Goal: Task Accomplishment & Management: Manage account settings

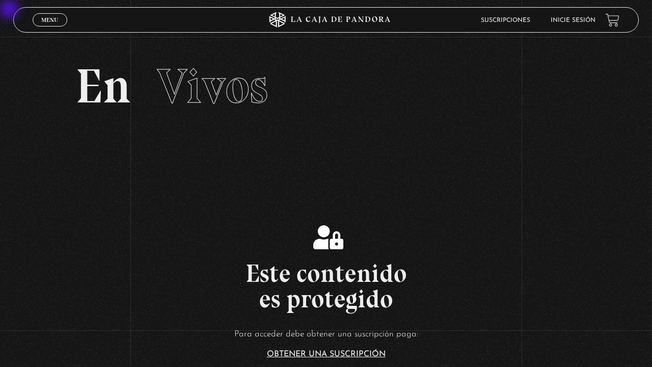
click at [41, 14] on link "Menu Cerrar" at bounding box center [50, 19] width 35 height 13
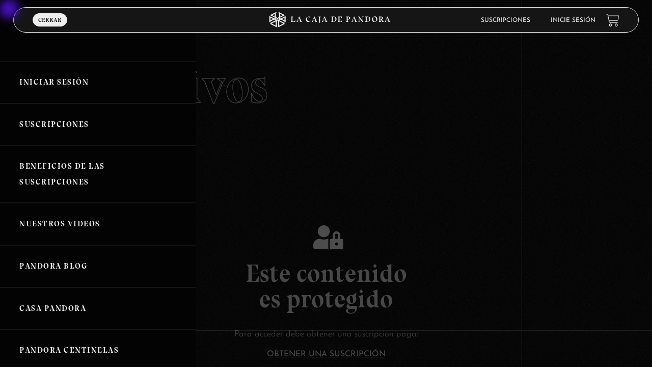
click at [41, 80] on link "Iniciar Sesión" at bounding box center [98, 82] width 196 height 42
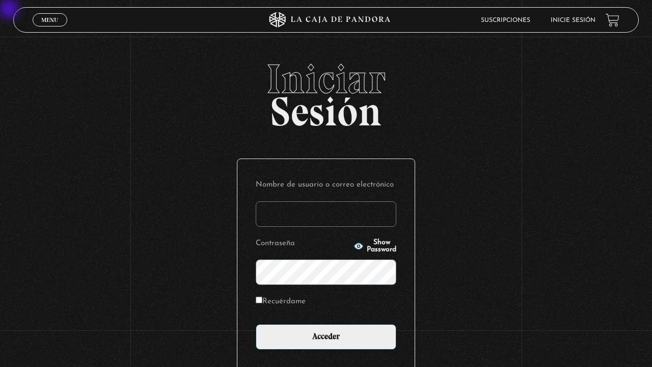
click at [290, 210] on input "Nombre de usuario o correo electrónico" at bounding box center [326, 213] width 141 height 25
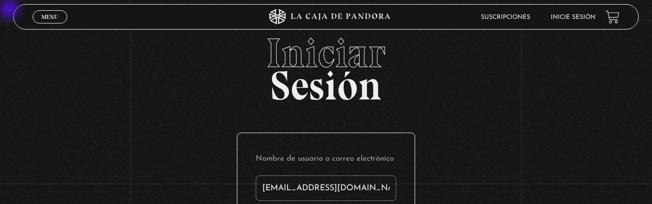
type input "[EMAIL_ADDRESS][DOMAIN_NAME]"
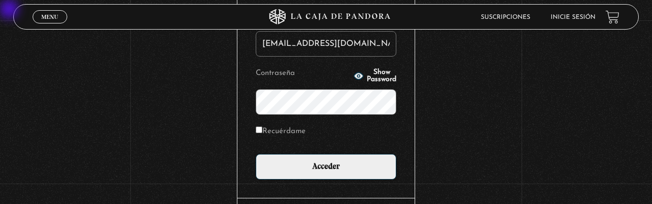
click at [256, 154] on input "Acceder" at bounding box center [326, 166] width 141 height 25
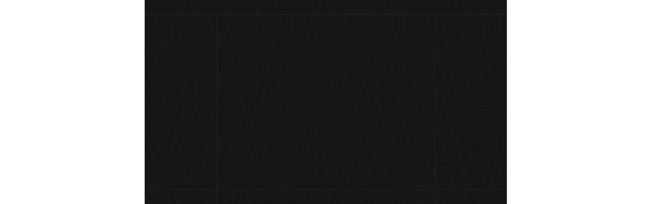
scroll to position [116, 0]
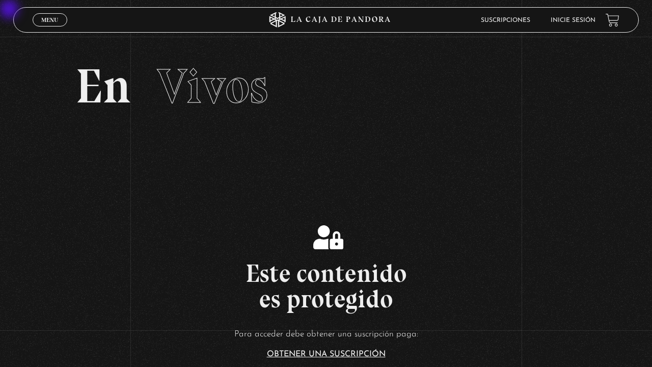
click at [40, 23] on link "Menu Cerrar" at bounding box center [50, 19] width 35 height 13
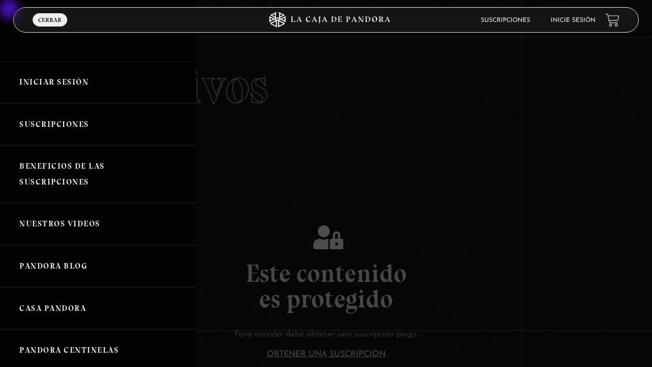
click at [40, 84] on link "Iniciar Sesión" at bounding box center [98, 82] width 196 height 42
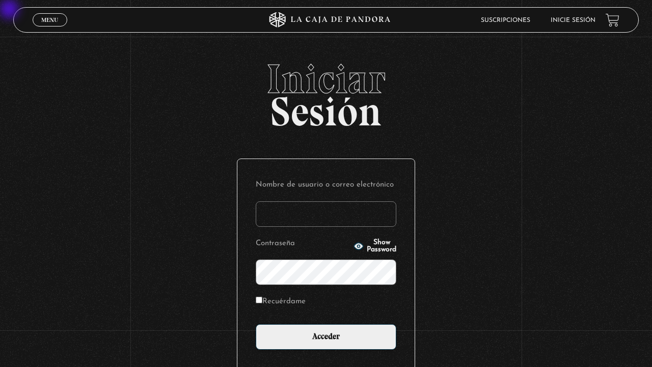
click at [293, 238] on label "Contraseña" at bounding box center [303, 244] width 95 height 16
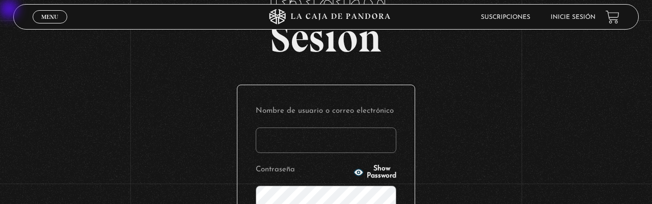
scroll to position [144, 0]
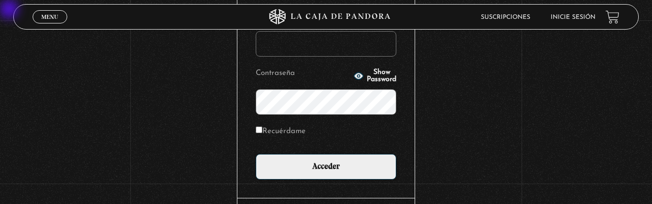
click at [256, 154] on input "Acceder" at bounding box center [326, 166] width 141 height 25
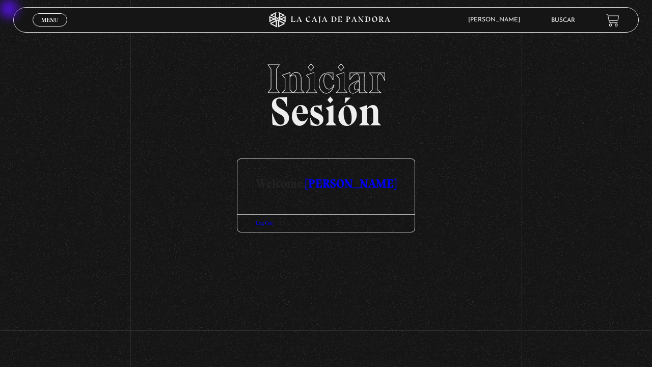
click at [334, 186] on link "[PERSON_NAME]" at bounding box center [351, 183] width 91 height 15
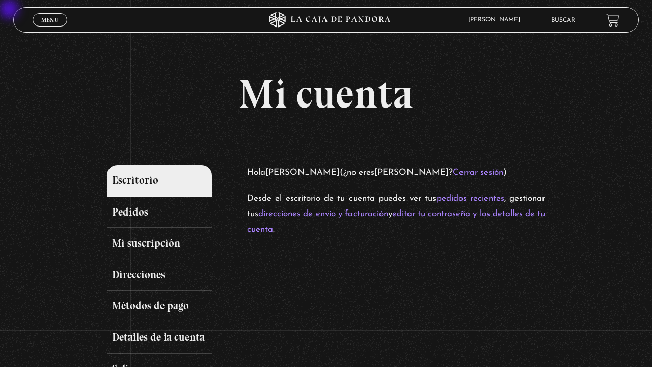
click at [62, 19] on link "Menu Cerrar" at bounding box center [50, 19] width 35 height 13
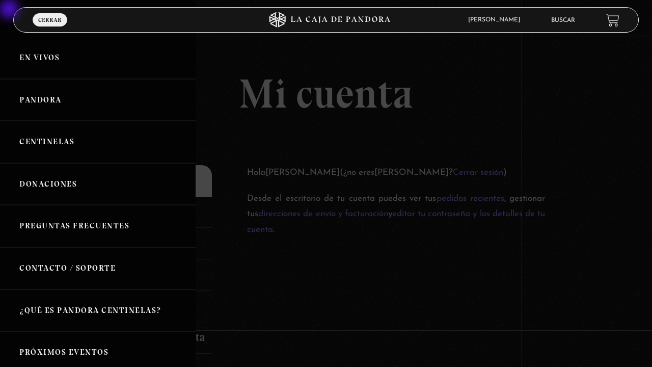
click at [62, 61] on link "En vivos" at bounding box center [98, 58] width 196 height 42
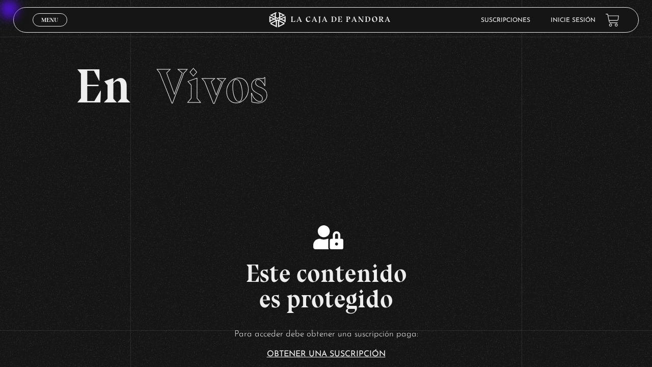
click at [55, 20] on span "Menu" at bounding box center [49, 20] width 17 height 6
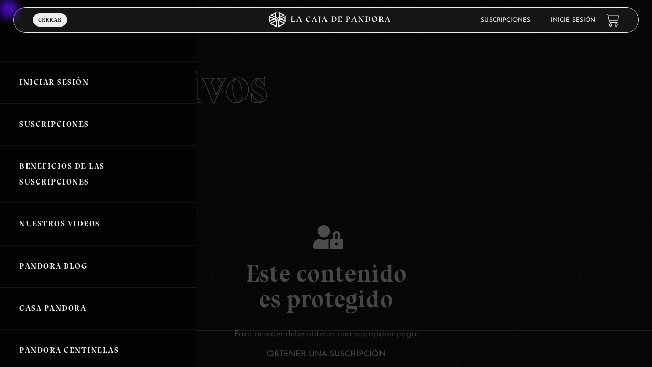
click at [55, 86] on link "Iniciar Sesión" at bounding box center [98, 82] width 196 height 42
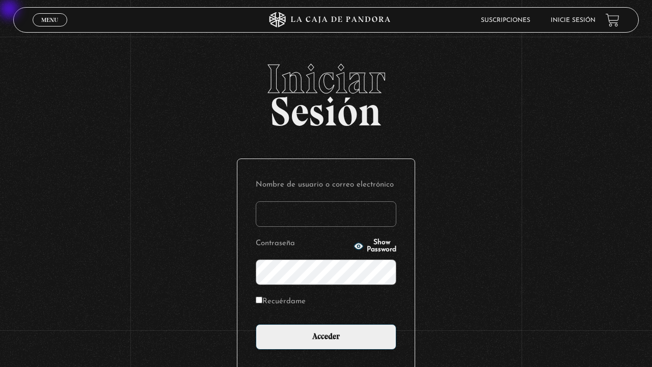
click at [304, 211] on input "Nombre de usuario o correo electrónico" at bounding box center [326, 213] width 141 height 25
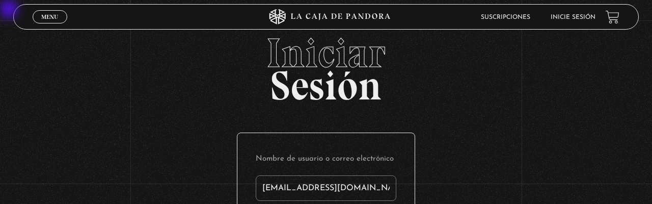
type input "karofer@gmail.com"
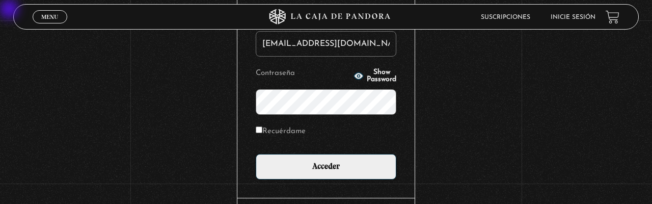
click at [256, 154] on input "Acceder" at bounding box center [326, 166] width 141 height 25
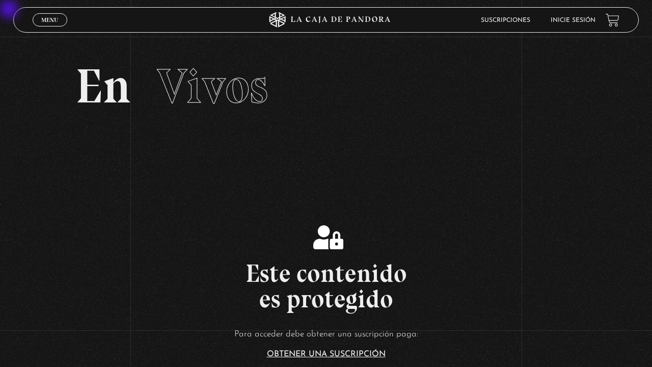
click at [49, 20] on span "Menu" at bounding box center [49, 20] width 17 height 6
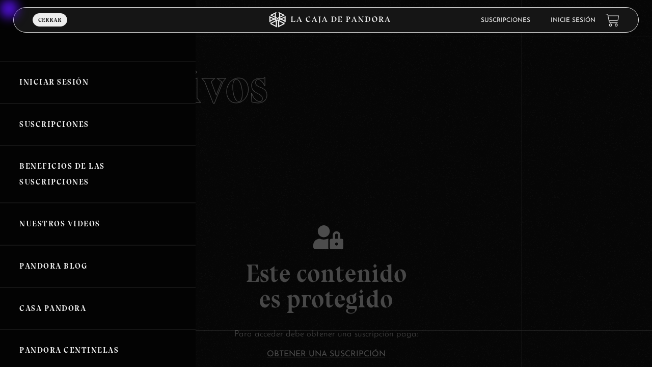
click at [49, 123] on link "Suscripciones" at bounding box center [98, 124] width 196 height 42
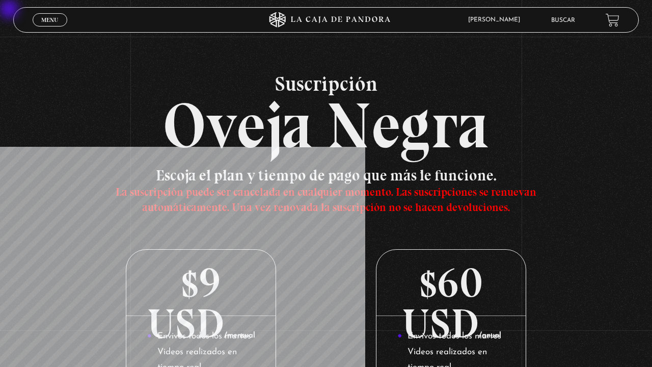
click at [49, 20] on span "Menu" at bounding box center [49, 20] width 17 height 6
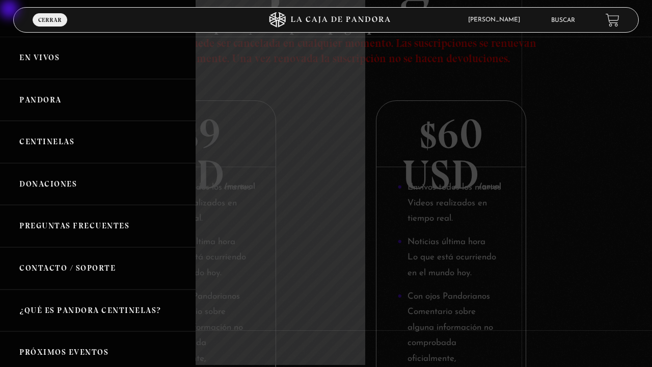
scroll to position [186, 0]
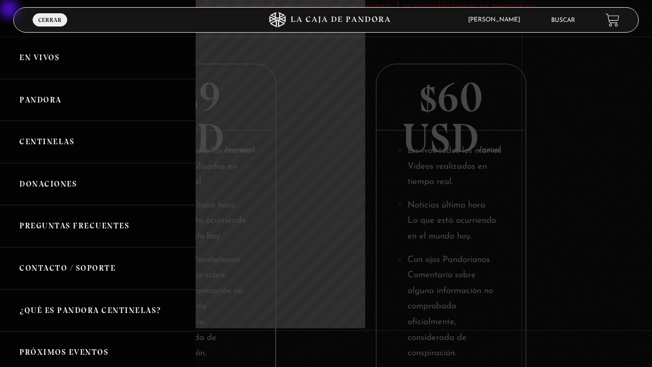
click at [49, 252] on link "Contacto / Soporte" at bounding box center [98, 268] width 196 height 42
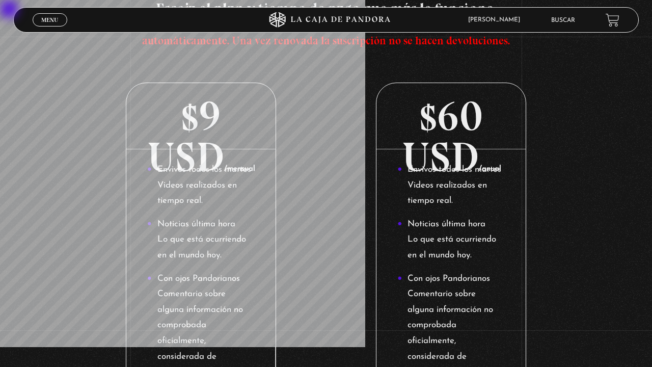
scroll to position [159, 0]
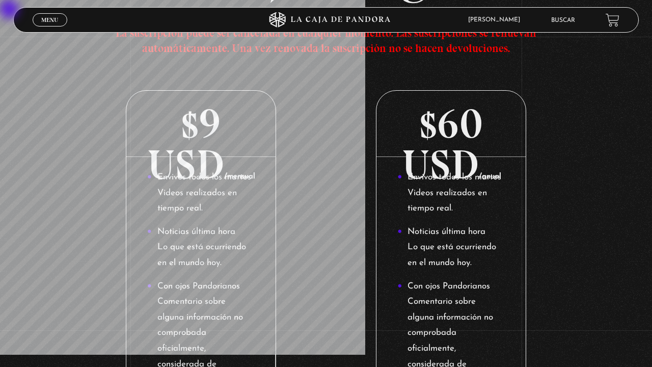
click at [49, 19] on span "Menu" at bounding box center [49, 20] width 17 height 6
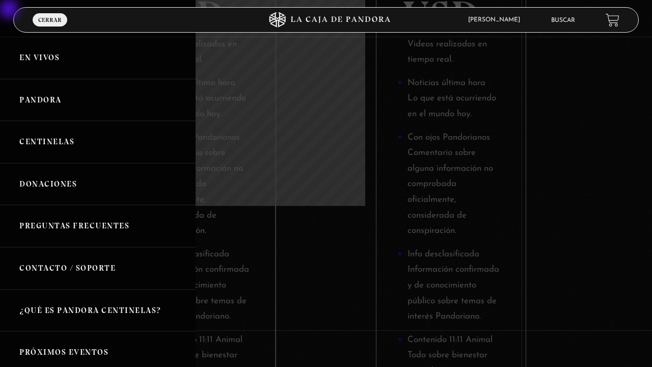
scroll to position [347, 0]
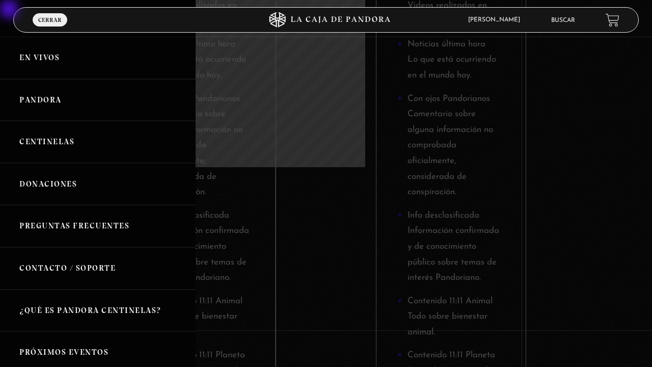
click at [49, 218] on link "Preguntas Frecuentes" at bounding box center [98, 226] width 196 height 42
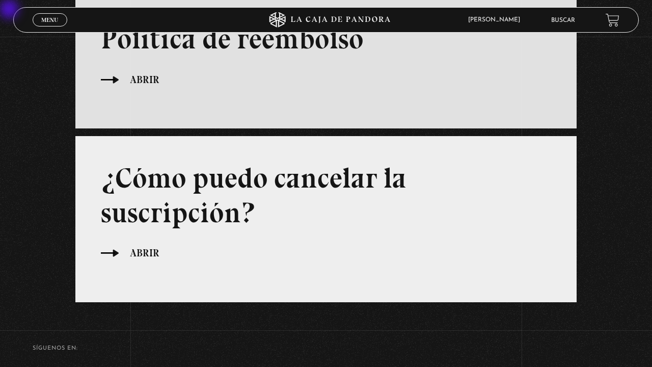
scroll to position [647, 0]
